Goal: Task Accomplishment & Management: Use online tool/utility

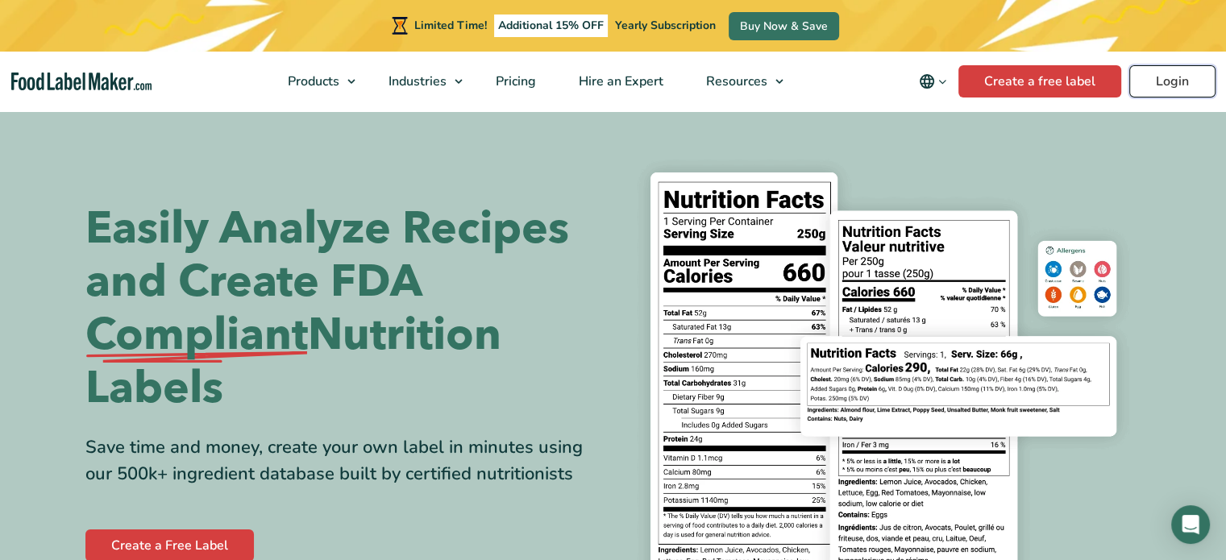
click at [1190, 80] on link "Login" at bounding box center [1172, 81] width 86 height 32
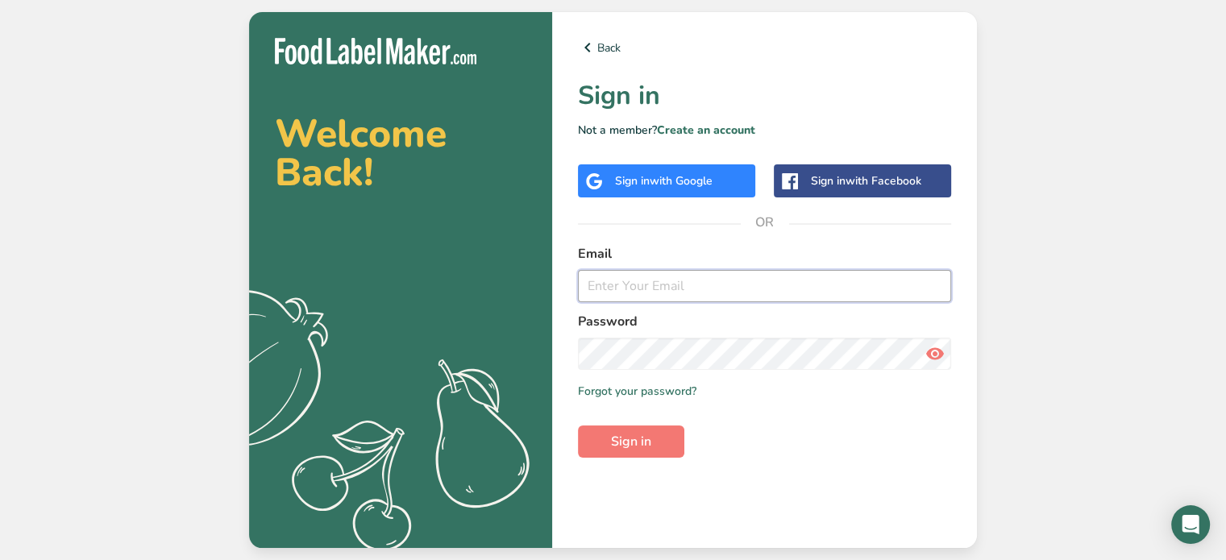
click at [678, 289] on input "email" at bounding box center [764, 286] width 373 height 32
type input "[EMAIL_ADDRESS][DOMAIN_NAME]"
click at [578, 426] on button "Sign in" at bounding box center [631, 442] width 106 height 32
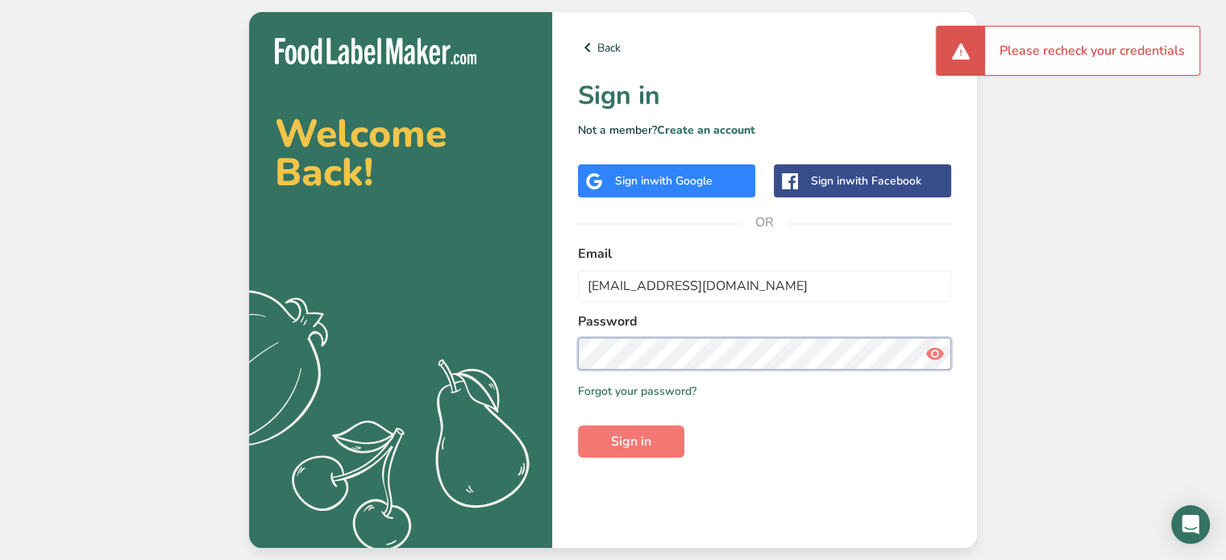
click at [468, 323] on section "Welcome Back! .a{fill:#f5f3ed;} Back Sign in Not a member? Create an account Si…" at bounding box center [613, 280] width 728 height 536
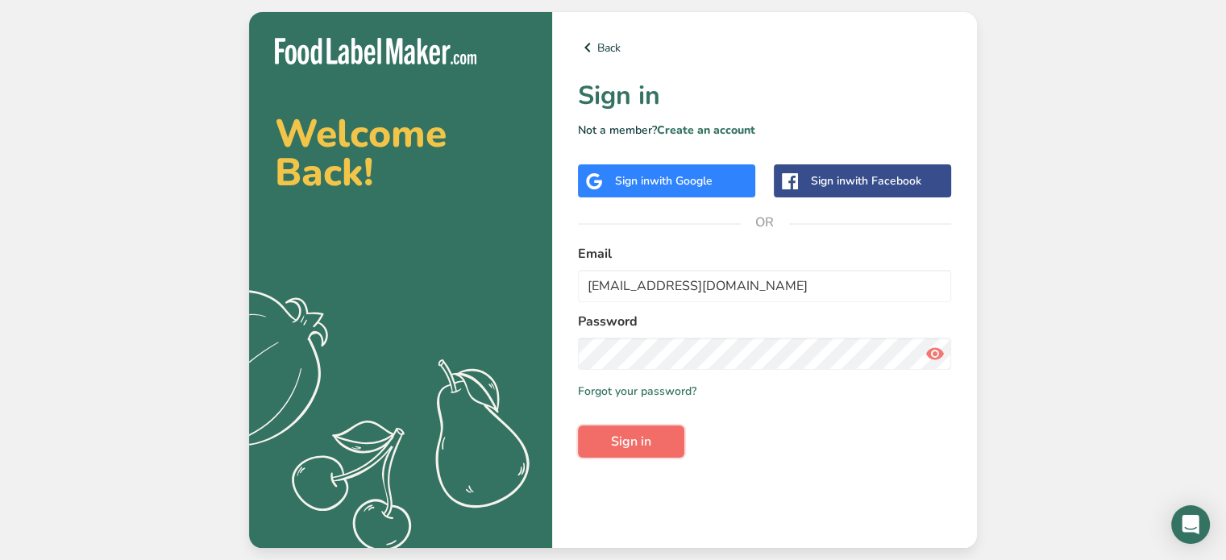
click at [623, 439] on span "Sign in" at bounding box center [631, 441] width 40 height 19
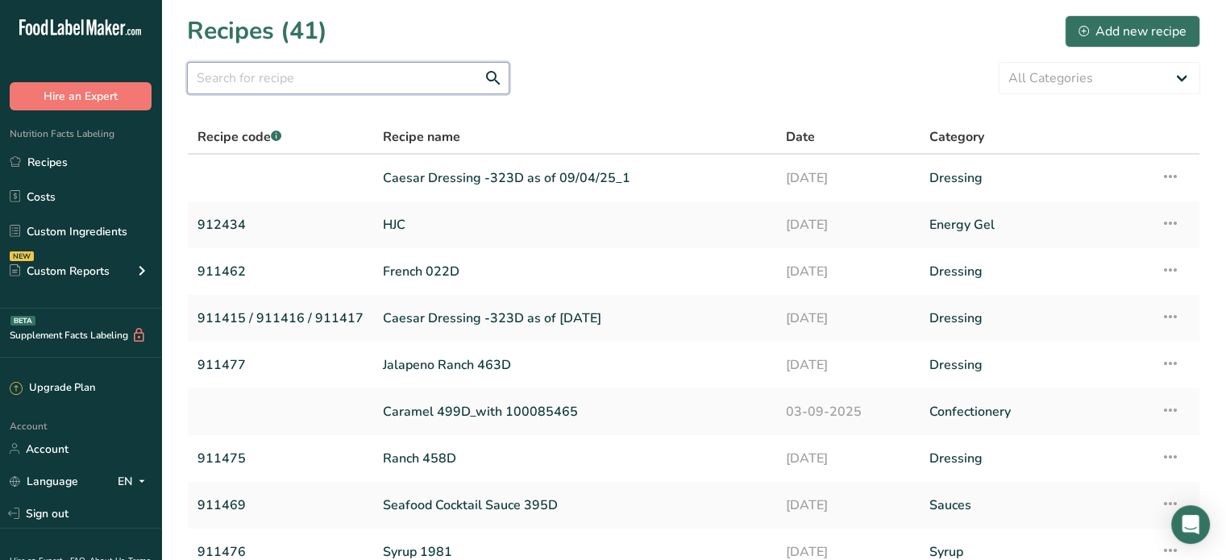
click at [271, 80] on input "text" at bounding box center [348, 78] width 322 height 32
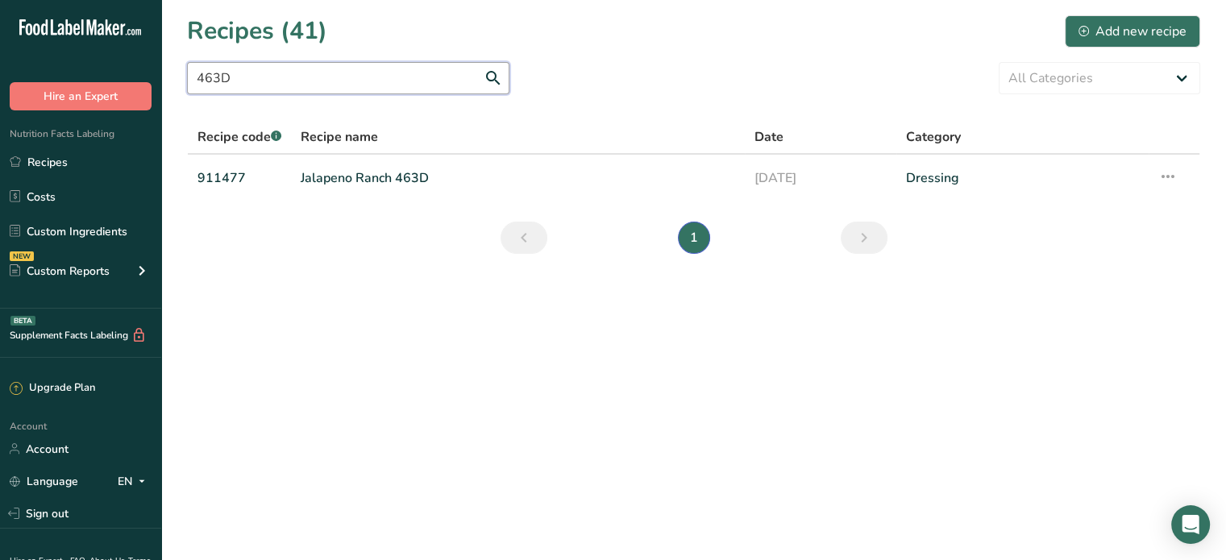
type input "463D"
click at [48, 511] on link "Sign out" at bounding box center [80, 514] width 161 height 28
